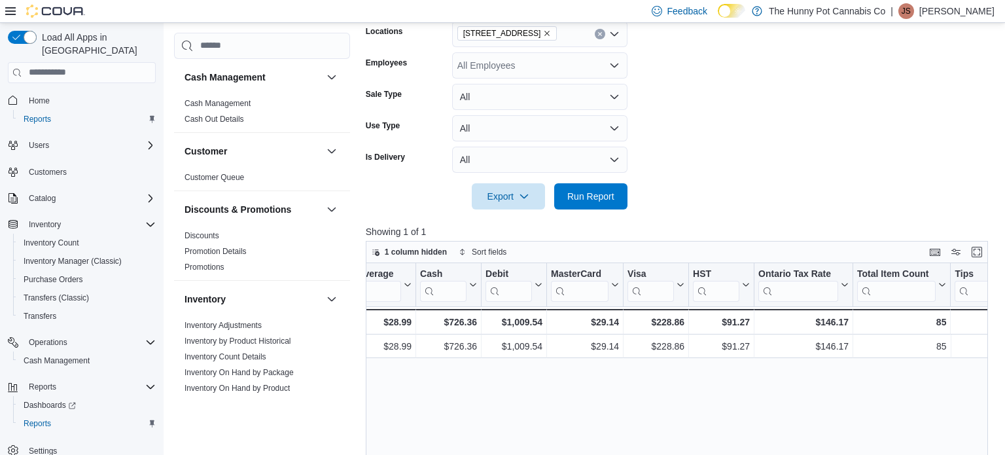
scroll to position [0, 1347]
